Goal: Use online tool/utility: Utilize a website feature to perform a specific function

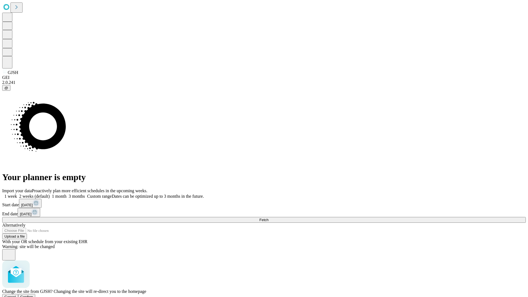
click at [33, 295] on span "Confirm" at bounding box center [26, 297] width 13 height 4
click at [17, 194] on label "1 week" at bounding box center [9, 196] width 15 height 5
click at [269, 218] on span "Fetch" at bounding box center [263, 220] width 9 height 4
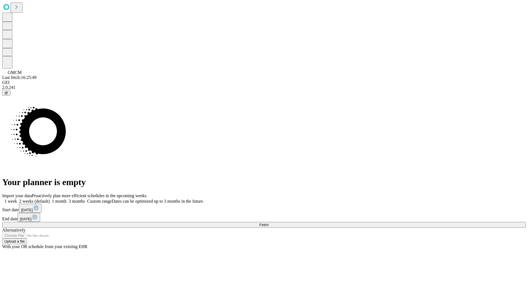
click at [17, 199] on label "1 week" at bounding box center [9, 201] width 15 height 5
click at [269, 223] on span "Fetch" at bounding box center [263, 225] width 9 height 4
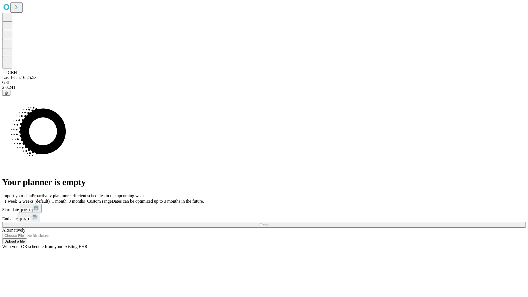
click at [17, 199] on label "1 week" at bounding box center [9, 201] width 15 height 5
click at [269, 223] on span "Fetch" at bounding box center [263, 225] width 9 height 4
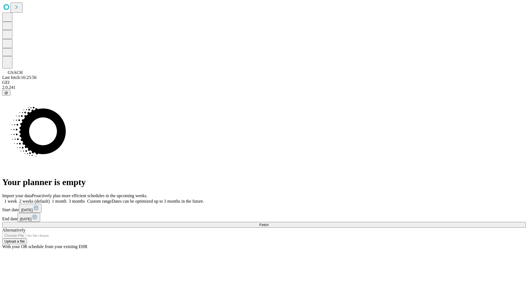
click at [17, 199] on label "1 week" at bounding box center [9, 201] width 15 height 5
click at [269, 223] on span "Fetch" at bounding box center [263, 225] width 9 height 4
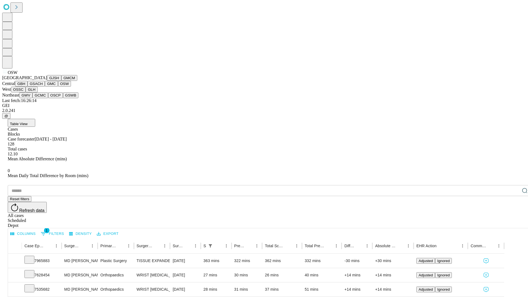
click at [26, 92] on button "OSSC" at bounding box center [18, 90] width 15 height 6
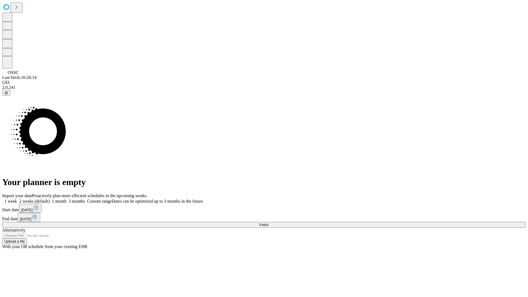
click at [17, 199] on label "1 week" at bounding box center [9, 201] width 15 height 5
click at [269, 223] on span "Fetch" at bounding box center [263, 225] width 9 height 4
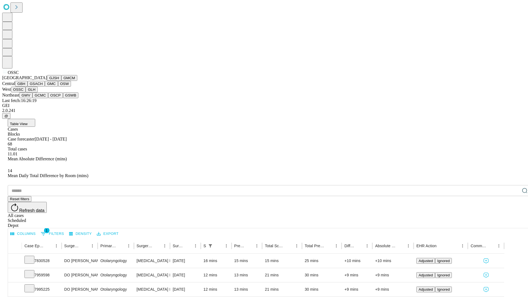
click at [37, 92] on button "GLH" at bounding box center [32, 90] width 12 height 6
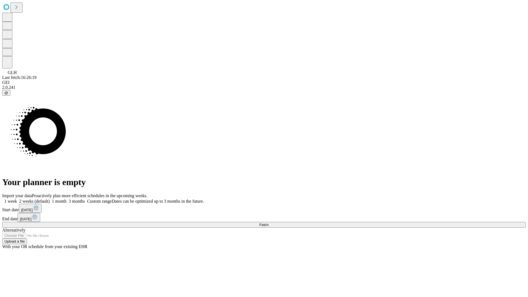
click at [17, 199] on label "1 week" at bounding box center [9, 201] width 15 height 5
click at [269, 223] on span "Fetch" at bounding box center [263, 225] width 9 height 4
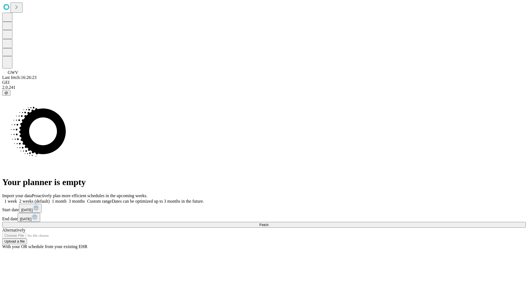
click at [269, 223] on span "Fetch" at bounding box center [263, 225] width 9 height 4
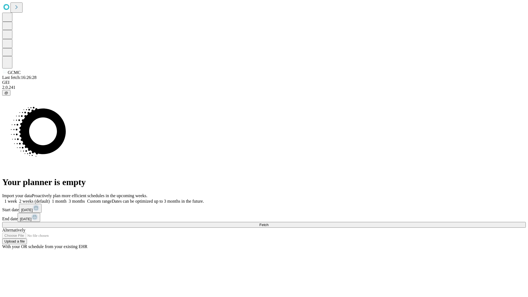
click at [269, 223] on span "Fetch" at bounding box center [263, 225] width 9 height 4
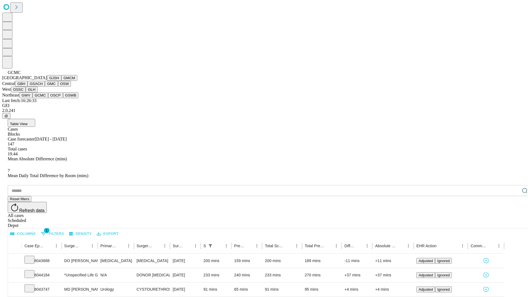
click at [48, 98] on button "OSCP" at bounding box center [55, 95] width 15 height 6
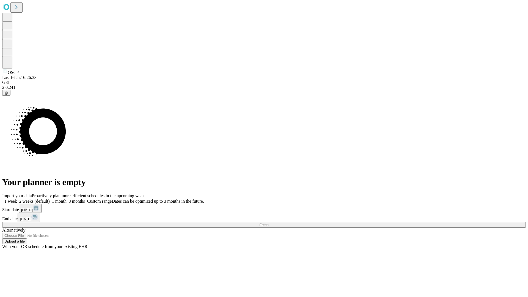
click at [17, 199] on label "1 week" at bounding box center [9, 201] width 15 height 5
click at [269, 223] on span "Fetch" at bounding box center [263, 225] width 9 height 4
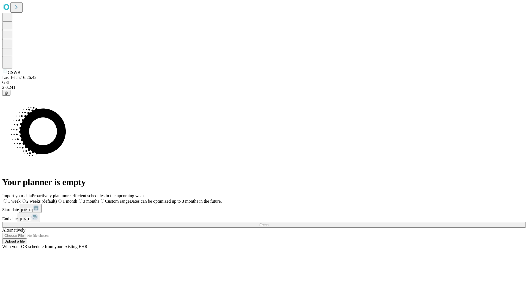
click at [21, 199] on label "1 week" at bounding box center [11, 201] width 18 height 5
click at [269, 223] on span "Fetch" at bounding box center [263, 225] width 9 height 4
